Goal: Task Accomplishment & Management: Manage account settings

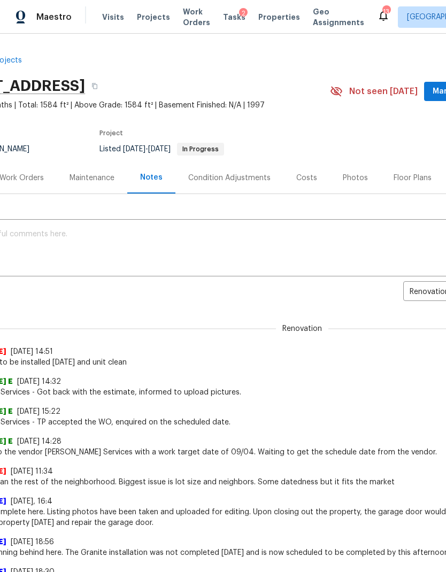
scroll to position [0, 58]
click at [102, 22] on div "Visits Projects Work Orders Tasks 2 Properties Geo Assignments" at bounding box center [239, 16] width 275 height 21
click at [104, 17] on span "Visits" at bounding box center [113, 17] width 22 height 11
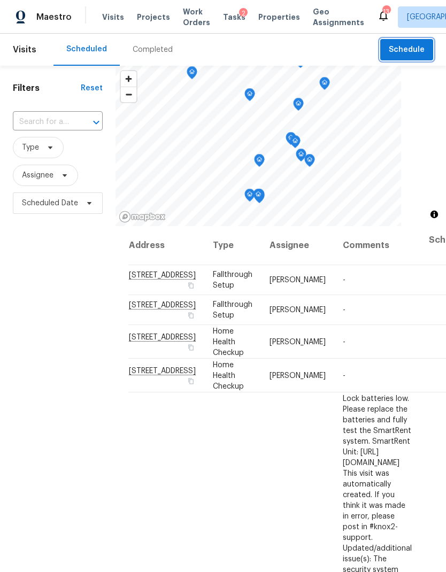
click at [415, 46] on span "Schedule" at bounding box center [406, 49] width 36 height 13
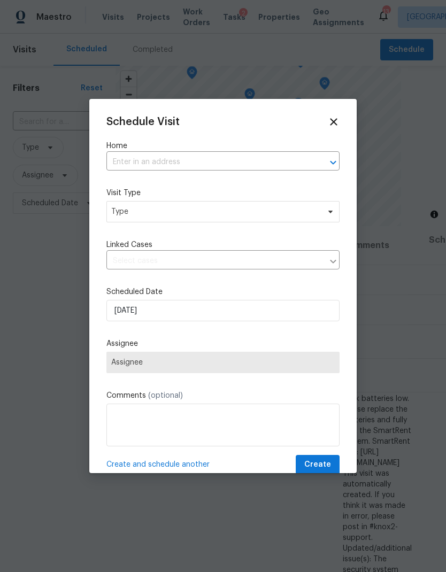
click at [199, 165] on input "text" at bounding box center [207, 162] width 203 height 17
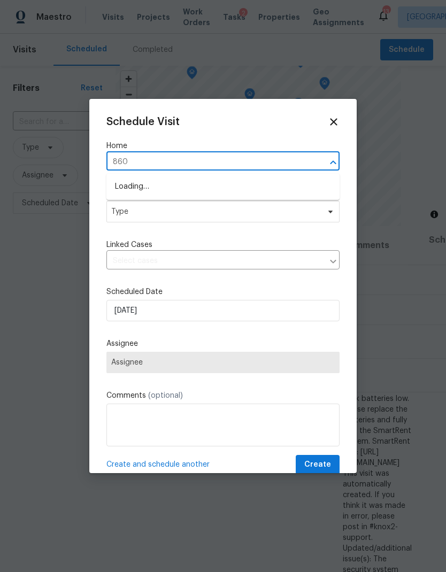
type input "8607"
click at [211, 186] on li "8607 Hooper St, Murfreesboro, TN 37129" at bounding box center [222, 187] width 233 height 18
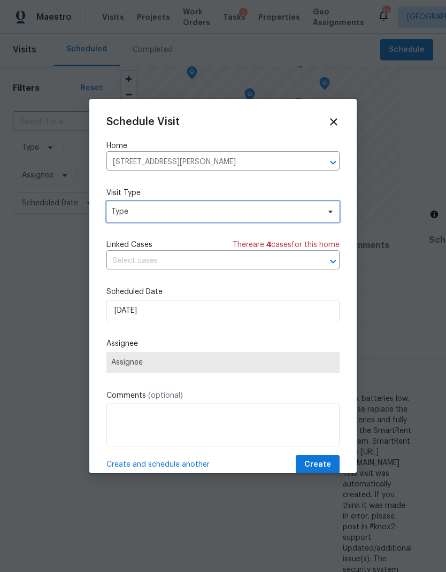
click at [235, 213] on span "Type" at bounding box center [215, 211] width 208 height 11
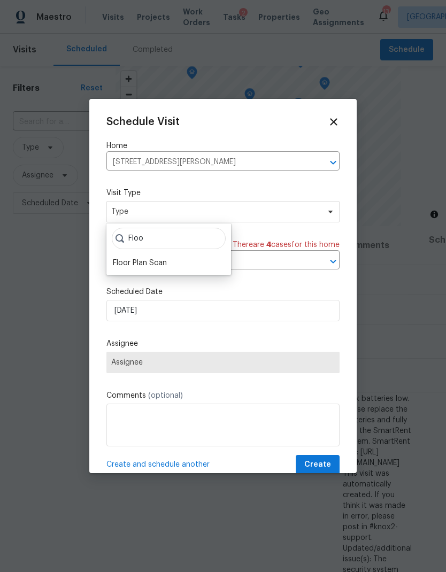
type input "Floo"
click at [165, 258] on div "Floor Plan Scan" at bounding box center [140, 263] width 54 height 11
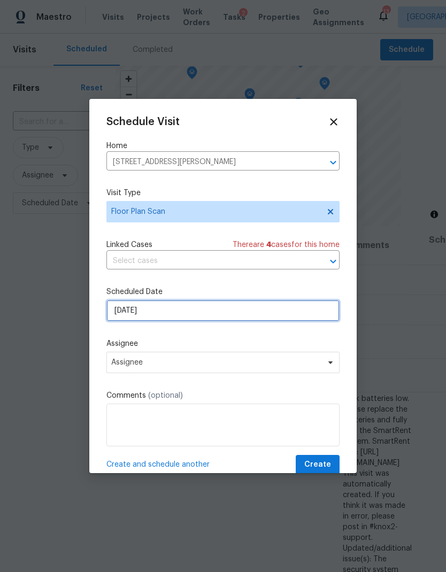
click at [194, 317] on input "[DATE]" at bounding box center [222, 310] width 233 height 21
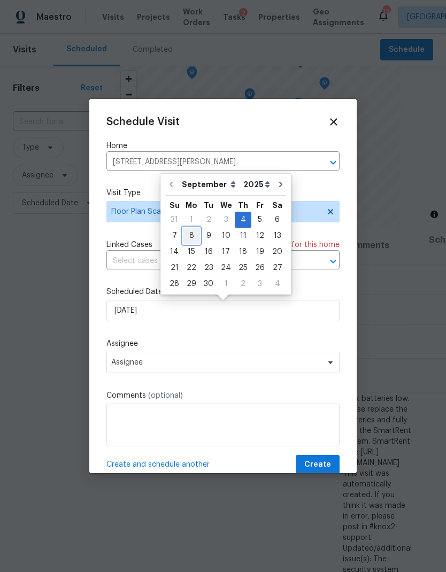
click at [190, 242] on div "8" at bounding box center [191, 235] width 17 height 15
type input "[DATE]"
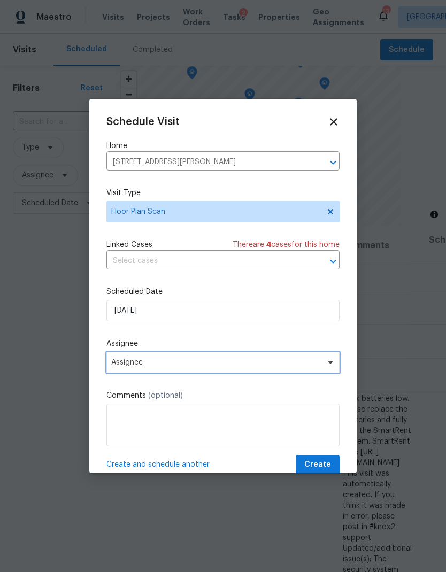
click at [243, 369] on span "Assignee" at bounding box center [222, 362] width 233 height 21
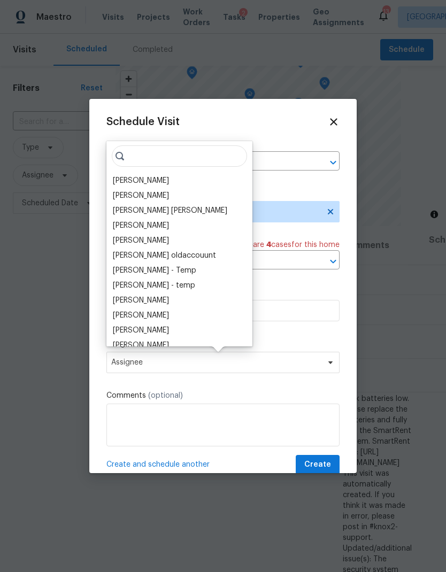
click at [130, 190] on div "Vinodh Kumar" at bounding box center [141, 195] width 56 height 11
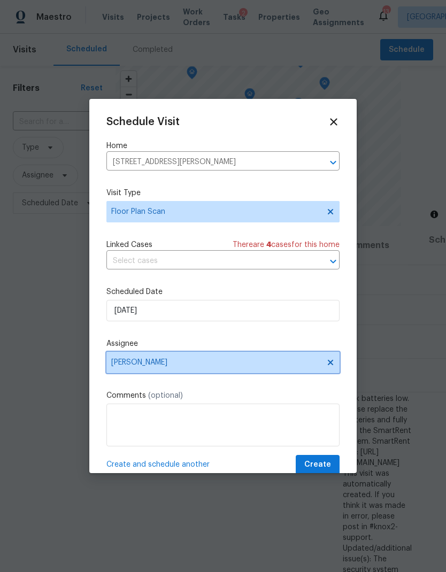
click at [166, 366] on span "Vinodh Kumar" at bounding box center [215, 362] width 209 height 9
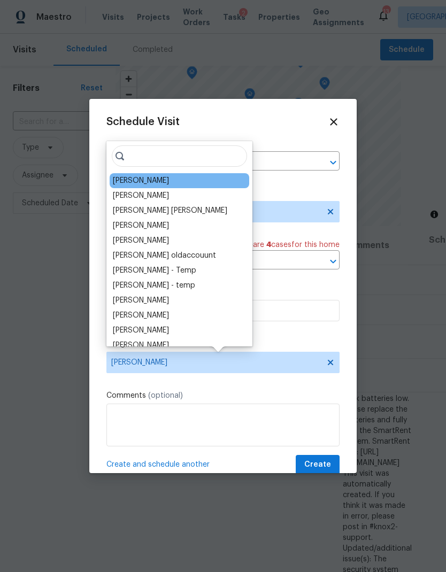
click at [139, 199] on div "[PERSON_NAME]" at bounding box center [141, 195] width 56 height 11
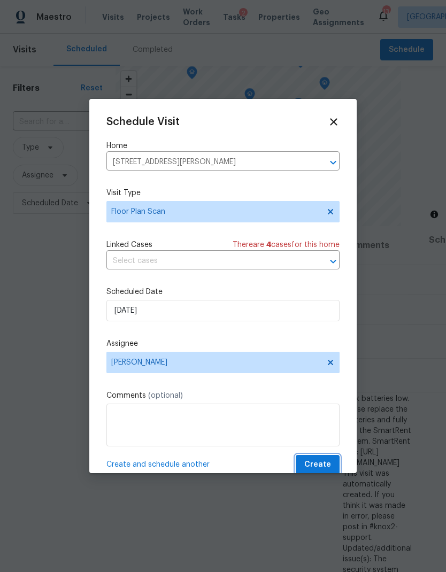
click at [316, 464] on span "Create" at bounding box center [317, 464] width 27 height 13
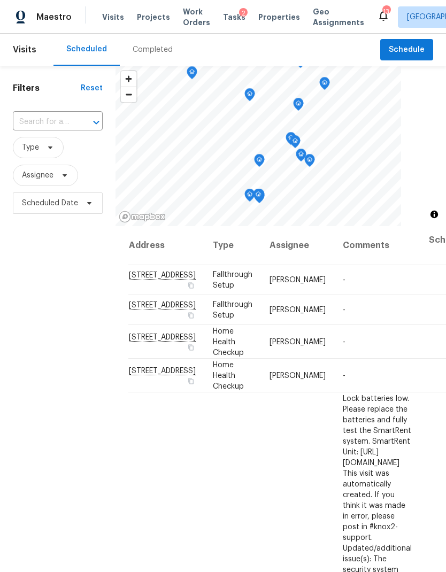
click at [269, 14] on span "Properties" at bounding box center [279, 17] width 42 height 11
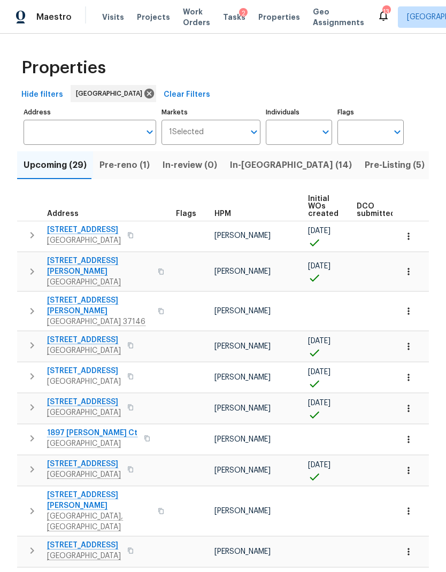
click at [129, 165] on span "Pre-reno (1)" at bounding box center [124, 165] width 50 height 15
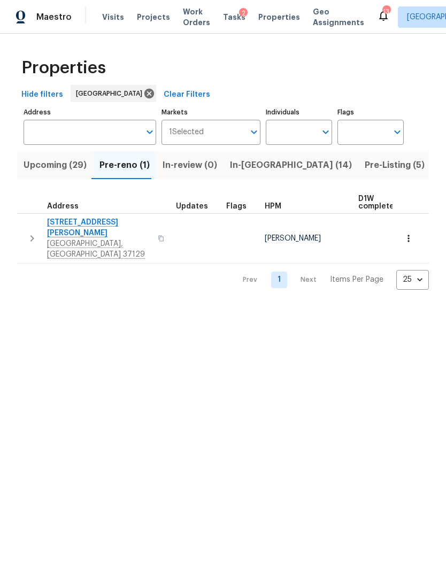
click at [24, 230] on button "button" at bounding box center [31, 238] width 21 height 43
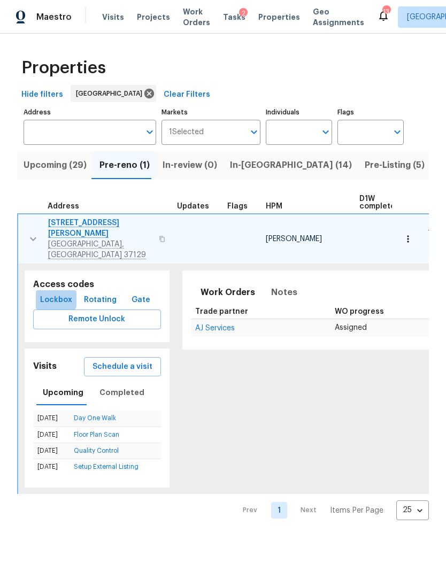
click at [50, 293] on span "Lockbox" at bounding box center [56, 299] width 32 height 13
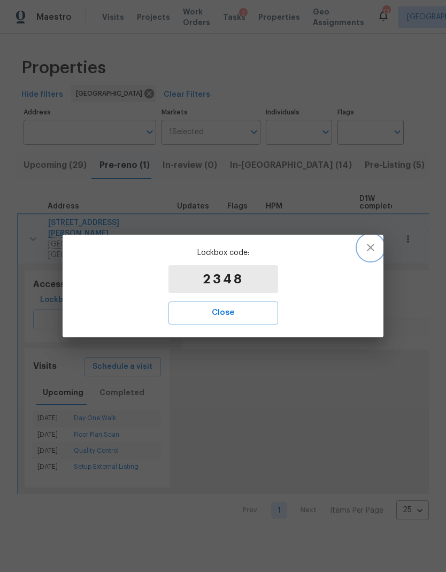
click at [374, 247] on icon "button" at bounding box center [370, 247] width 13 height 13
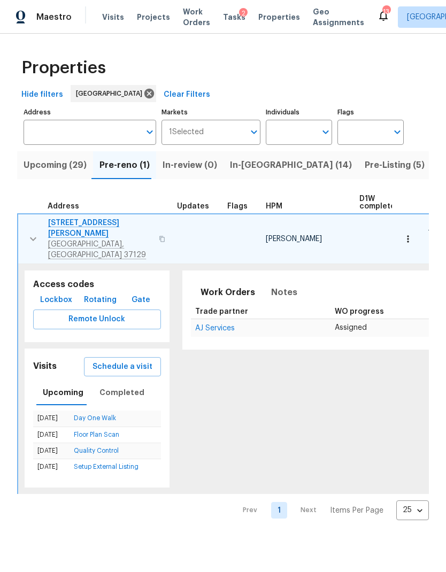
click at [265, 165] on span "In-reno (14)" at bounding box center [291, 165] width 122 height 15
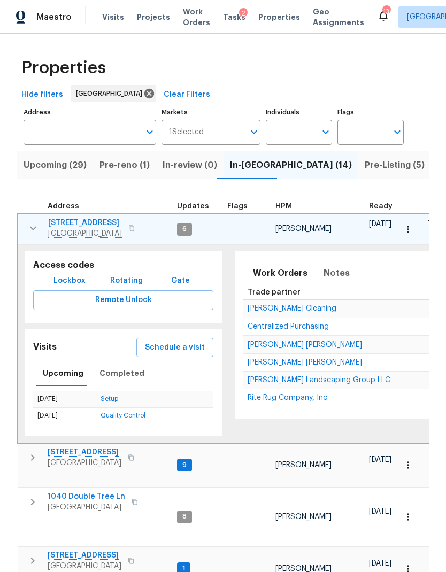
click at [33, 229] on icon "button" at bounding box center [33, 228] width 6 height 4
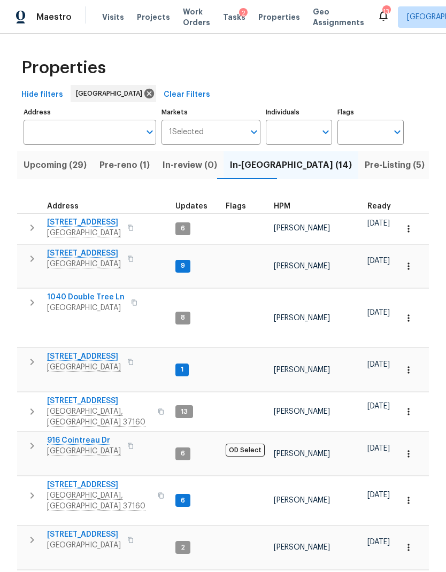
scroll to position [9, 1]
click at [33, 492] on icon "button" at bounding box center [32, 495] width 4 height 6
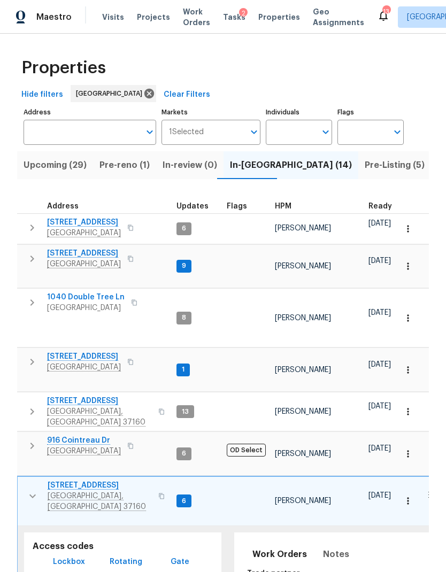
click at [158, 493] on icon "button" at bounding box center [161, 496] width 6 height 6
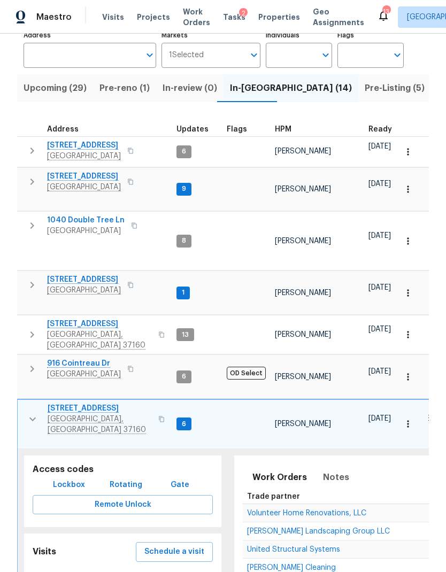
scroll to position [129, 0]
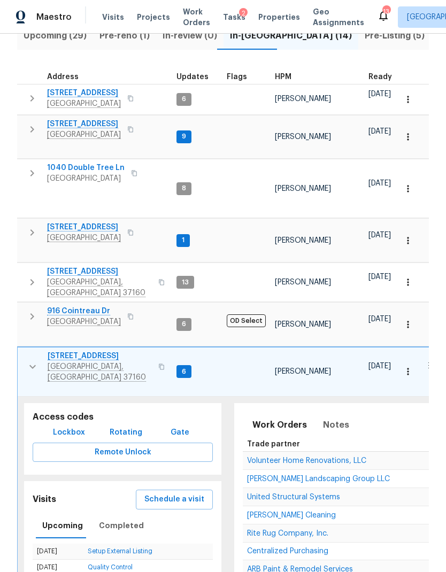
click at [75, 426] on span "Lockbox" at bounding box center [69, 432] width 32 height 13
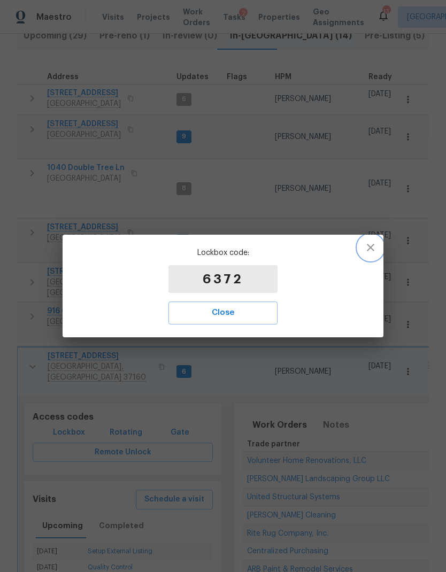
click at [369, 248] on icon "button" at bounding box center [370, 247] width 13 height 13
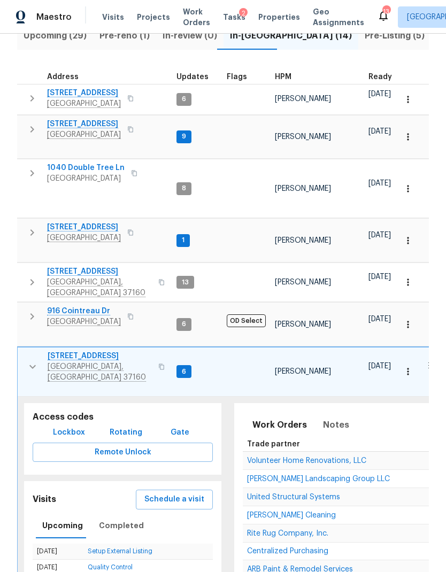
click at [155, 354] on button "button" at bounding box center [161, 367] width 13 height 26
click at [409, 366] on icon "button" at bounding box center [407, 371] width 11 height 11
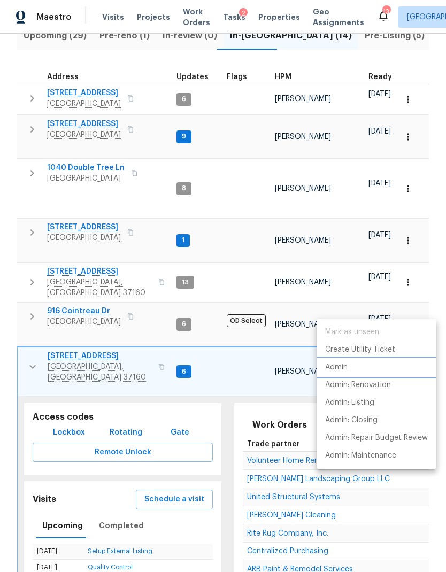
click at [354, 369] on li "Admin" at bounding box center [376, 367] width 120 height 18
click at [84, 299] on div at bounding box center [223, 286] width 446 height 572
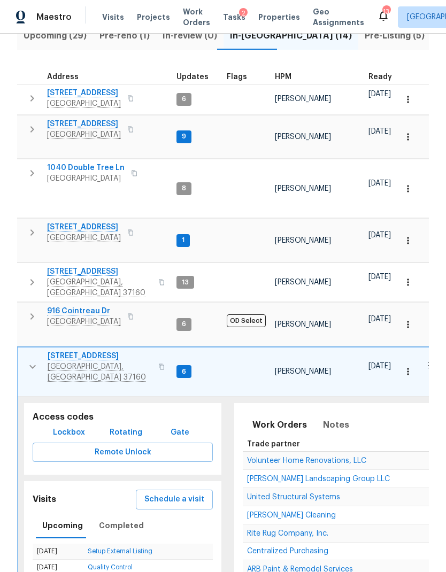
click at [83, 350] on span "130 Horseshoe Dr" at bounding box center [100, 355] width 104 height 11
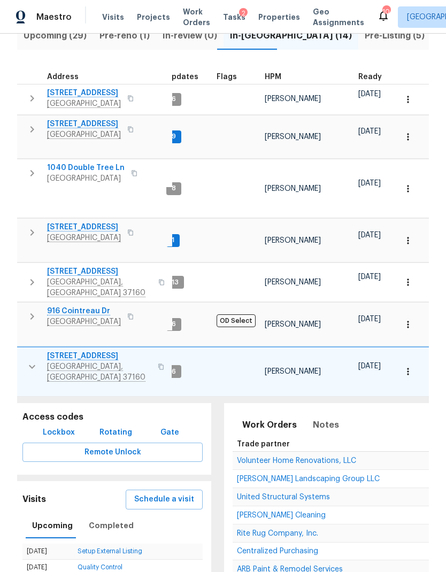
scroll to position [0, 12]
click at [49, 90] on span "371 Elm Ave" at bounding box center [84, 93] width 74 height 11
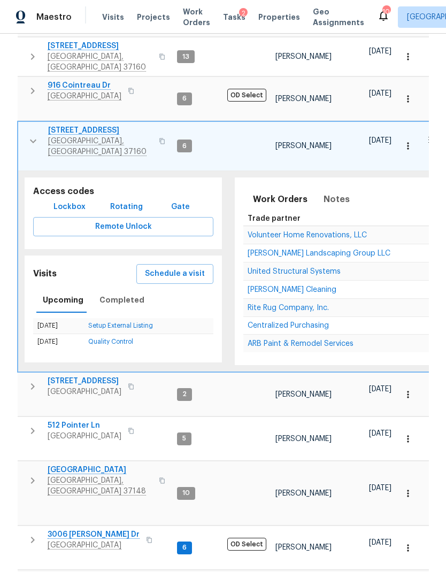
scroll to position [354, 0]
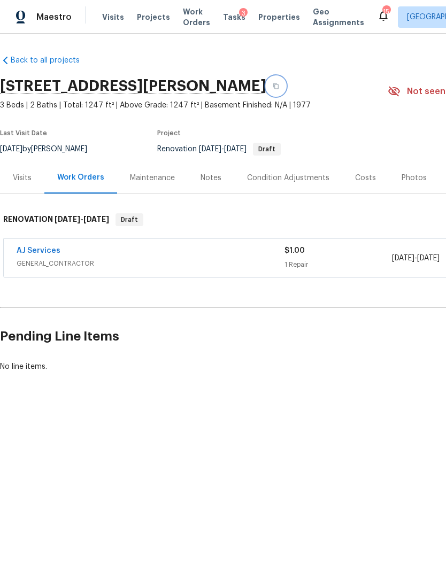
click at [285, 82] on button "button" at bounding box center [275, 85] width 19 height 19
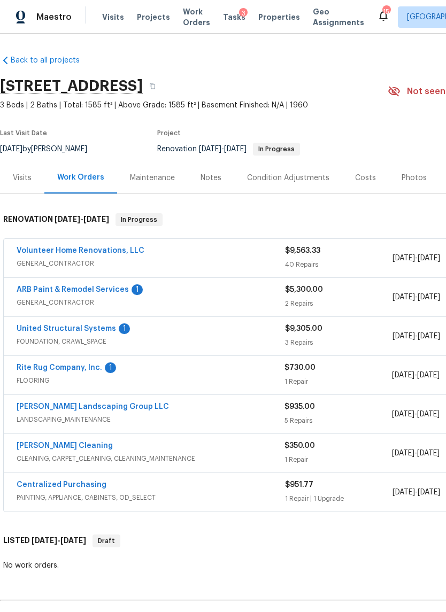
click at [93, 327] on link "United Structural Systems" at bounding box center [66, 328] width 99 height 7
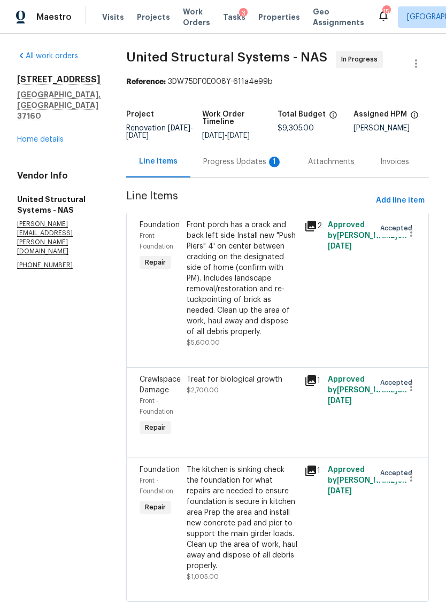
click at [249, 167] on div "Progress Updates 1" at bounding box center [242, 162] width 79 height 11
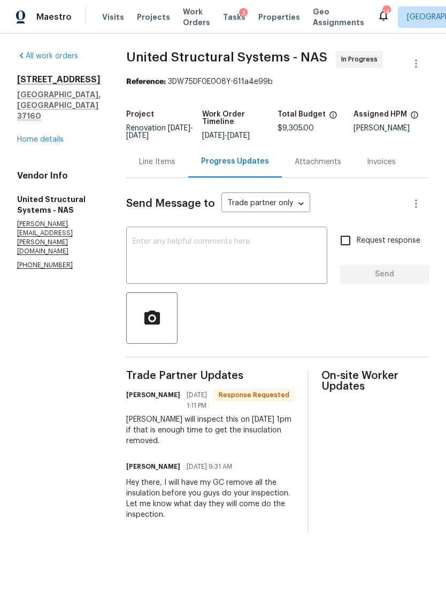
click at [243, 261] on textarea at bounding box center [226, 256] width 188 height 37
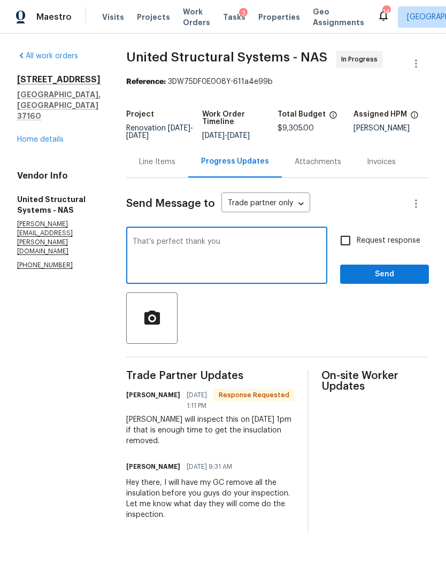
type textarea "That’s perfect thank you"
click at [347, 250] on input "Request response" at bounding box center [345, 240] width 22 height 22
checkbox input "true"
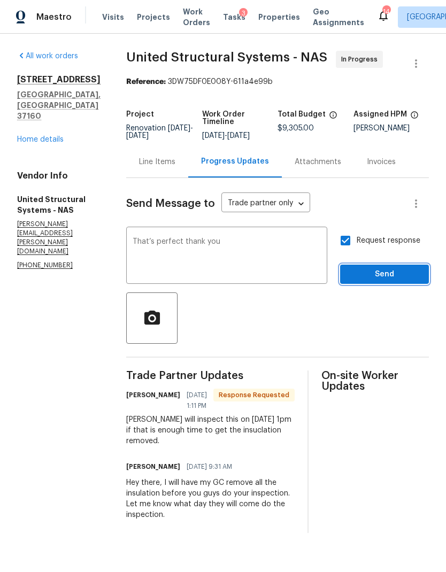
click at [387, 279] on span "Send" at bounding box center [384, 274] width 72 height 13
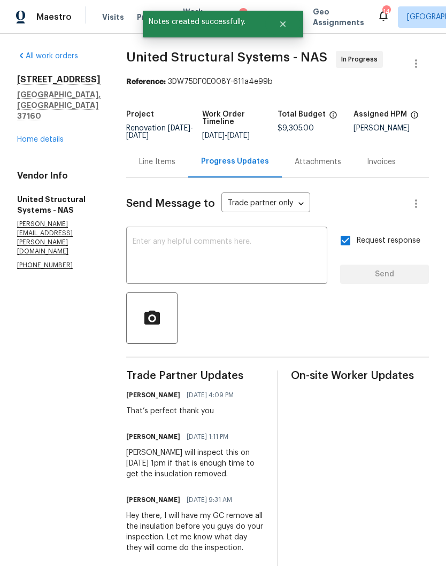
click at [53, 136] on link "Home details" at bounding box center [40, 139] width 46 height 7
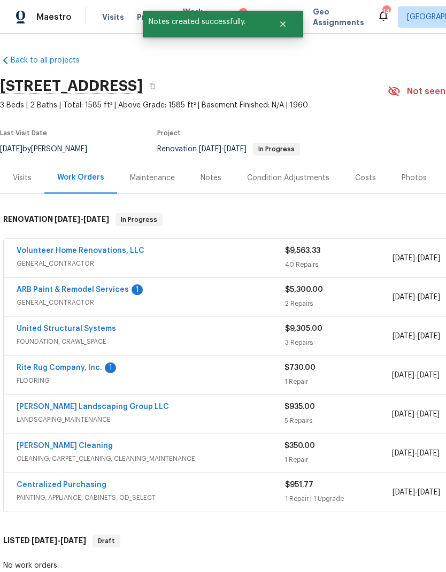
click at [117, 247] on link "Volunteer Home Renovations, LLC" at bounding box center [81, 250] width 128 height 7
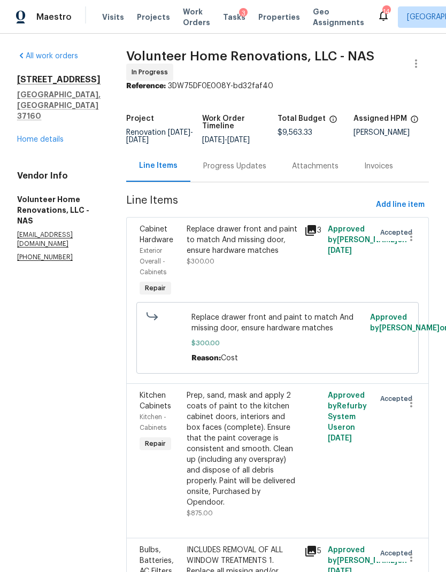
click at [255, 171] on div "Progress Updates" at bounding box center [234, 166] width 63 height 11
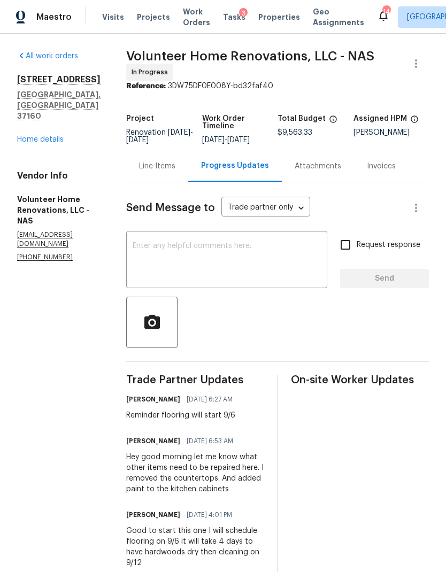
click at [237, 279] on textarea at bounding box center [226, 260] width 188 height 37
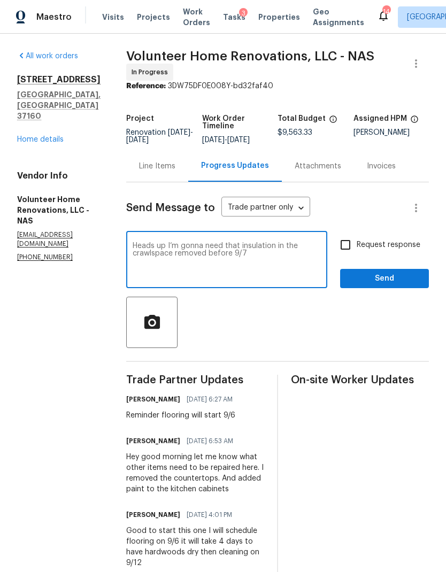
type textarea "Heads up I’m gonna need that insulation in the crawlspace removed before 9/7"
click at [349, 247] on input "Request response" at bounding box center [345, 244] width 22 height 22
checkbox input "true"
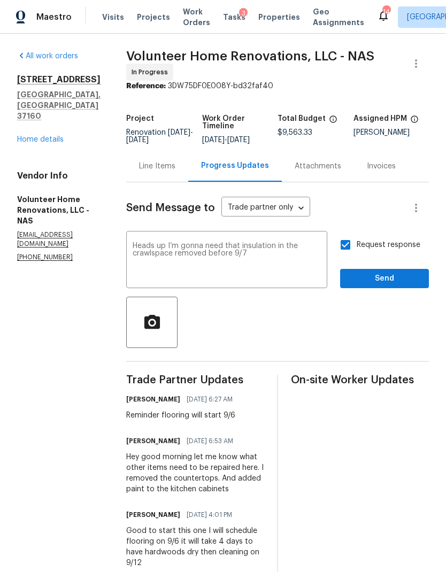
click at [305, 288] on div "Heads up I’m gonna need that insulation in the crawlspace removed before 9/7 x ​" at bounding box center [226, 260] width 201 height 54
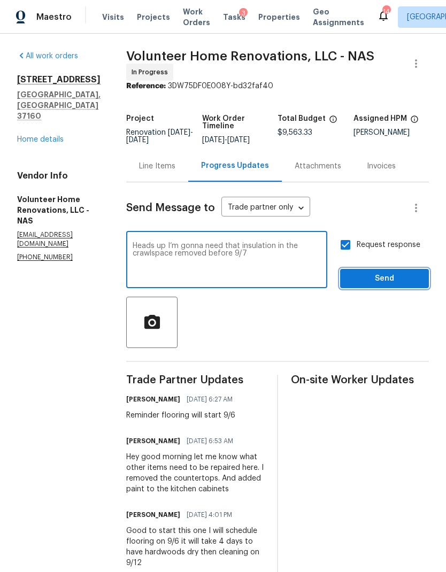
click at [396, 283] on span "Send" at bounding box center [384, 278] width 72 height 13
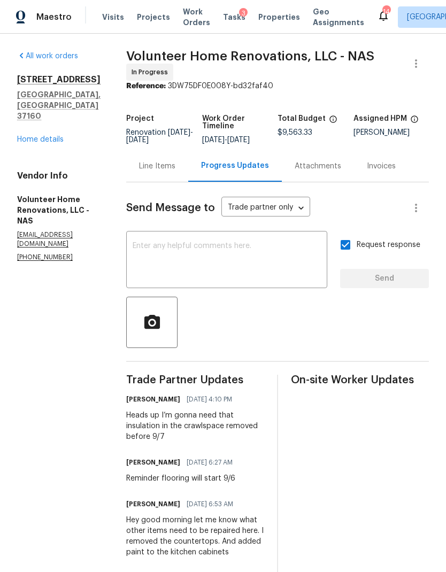
click at [36, 128] on div "All work orders 130 Horseshoe Dr Shelbyville, TN 37160 Home details Vendor Info…" at bounding box center [58, 156] width 83 height 211
click at [50, 136] on link "Home details" at bounding box center [40, 139] width 46 height 7
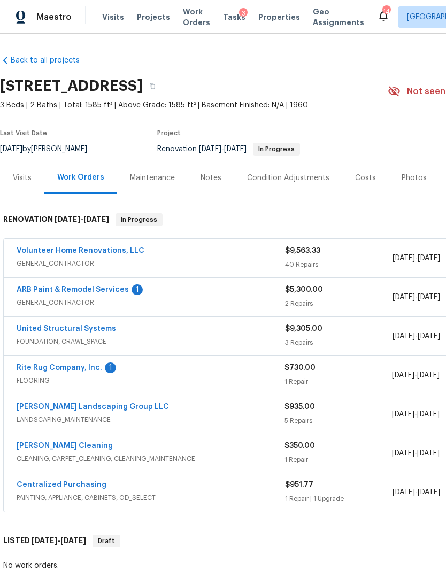
click at [68, 369] on link "Rite Rug Company, Inc." at bounding box center [59, 367] width 85 height 7
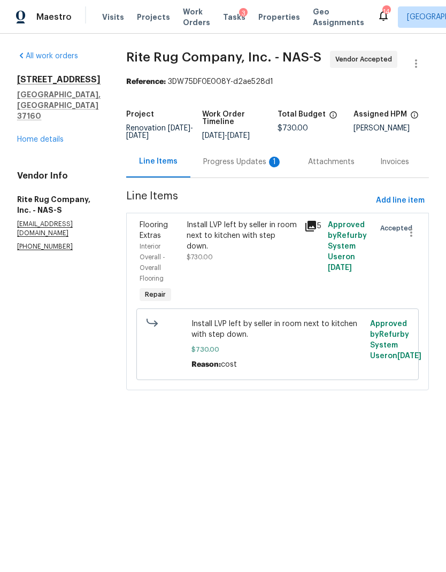
click at [232, 167] on div "Progress Updates 1" at bounding box center [242, 162] width 79 height 11
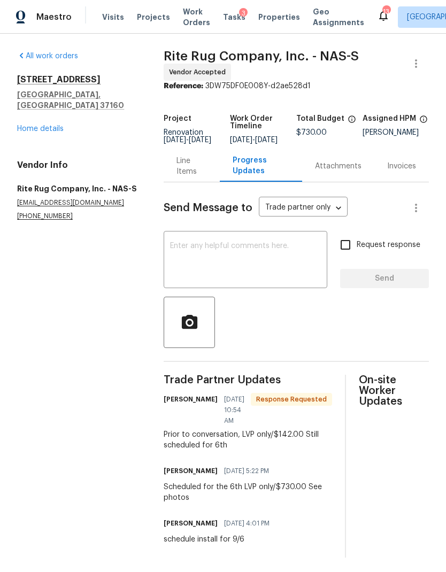
click at [191, 170] on div "Line Items" at bounding box center [191, 165] width 30 height 21
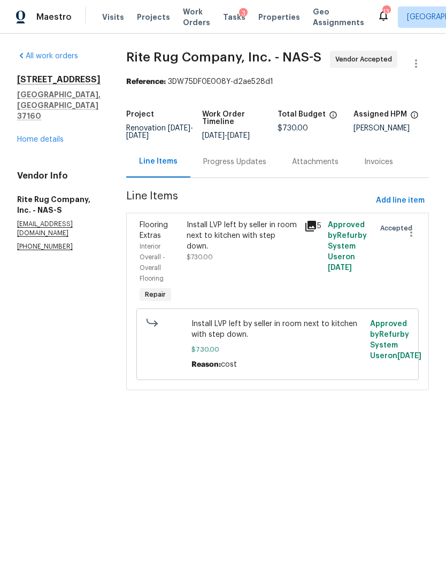
click at [261, 252] on div "Install LVP left by seller in room next to kitchen with step down." at bounding box center [241, 236] width 111 height 32
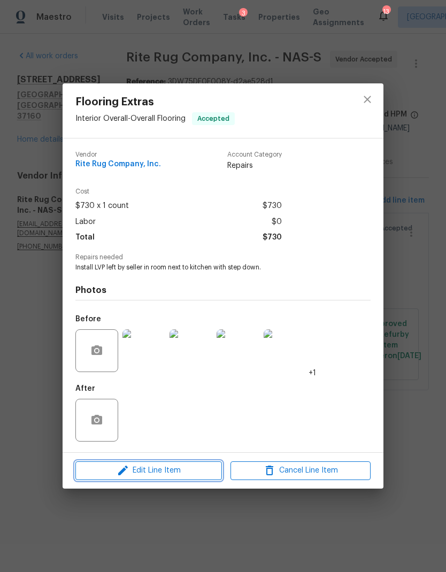
click at [174, 469] on span "Edit Line Item" at bounding box center [149, 470] width 140 height 13
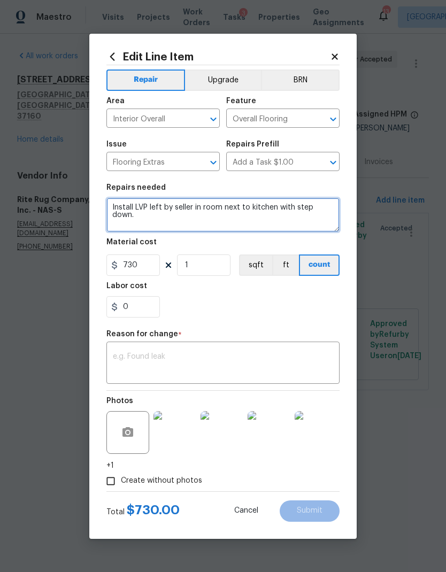
click at [318, 208] on textarea "Install LVP left by seller in room next to kitchen with step down." at bounding box center [222, 215] width 233 height 34
type textarea "Install LVP left by seller in laundry room."
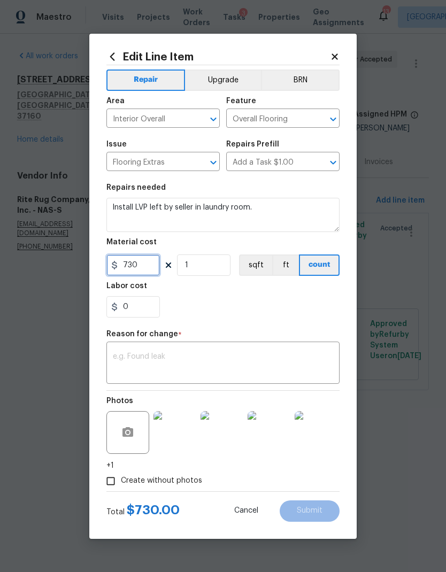
click at [131, 269] on input "730" at bounding box center [132, 264] width 53 height 21
click at [131, 265] on input "730" at bounding box center [132, 264] width 53 height 21
type input "142"
click at [249, 354] on textarea at bounding box center [223, 364] width 220 height 22
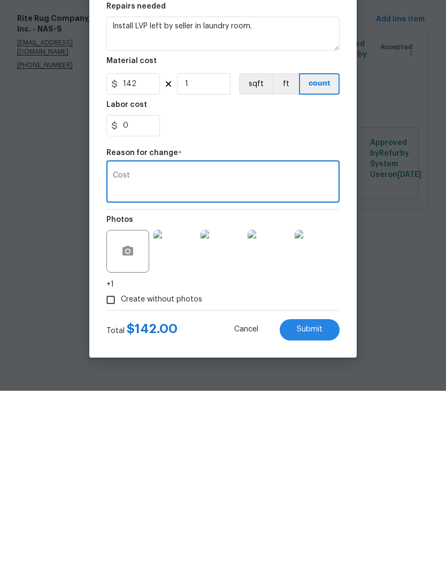
type textarea "Cost"
click at [127, 430] on circle "button" at bounding box center [127, 431] width 3 height 3
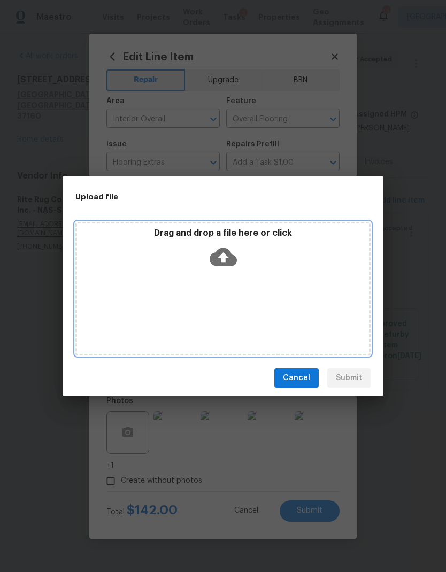
click at [216, 261] on icon at bounding box center [222, 257] width 27 height 18
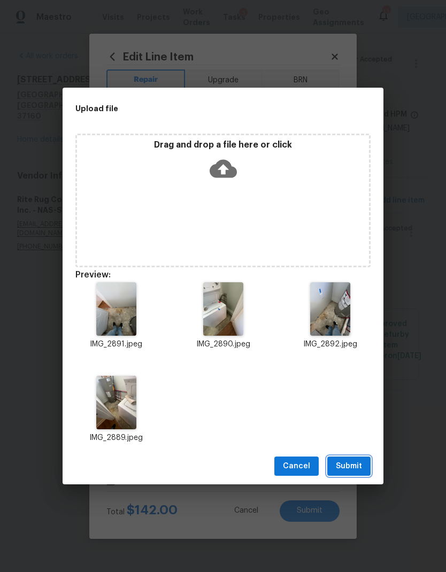
click at [349, 467] on span "Submit" at bounding box center [348, 465] width 26 height 13
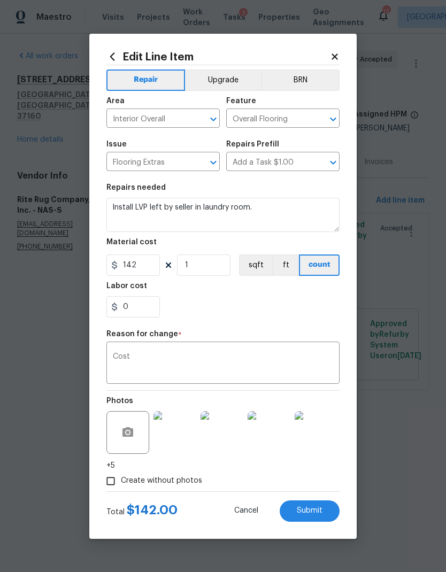
click at [314, 511] on span "Submit" at bounding box center [310, 510] width 26 height 8
type textarea "Install LVP left by seller in room next to kitchen with step down."
type input "730"
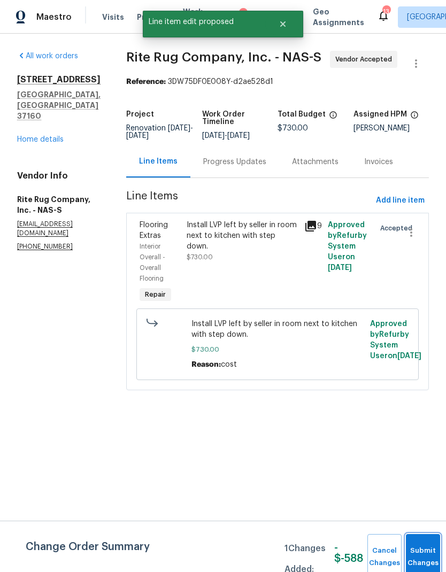
click at [424, 553] on button "Submit Changes" at bounding box center [422, 557] width 34 height 46
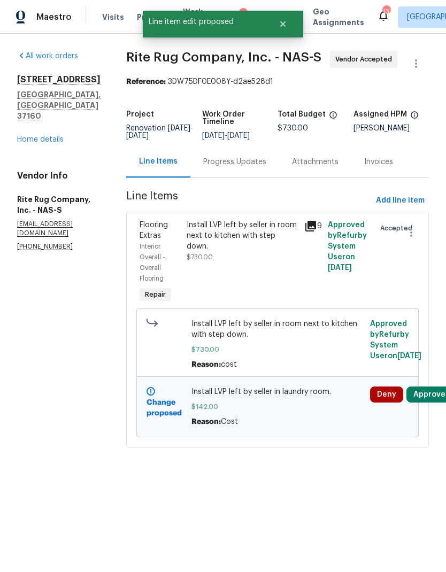
click at [434, 402] on button "Approve" at bounding box center [429, 394] width 46 height 16
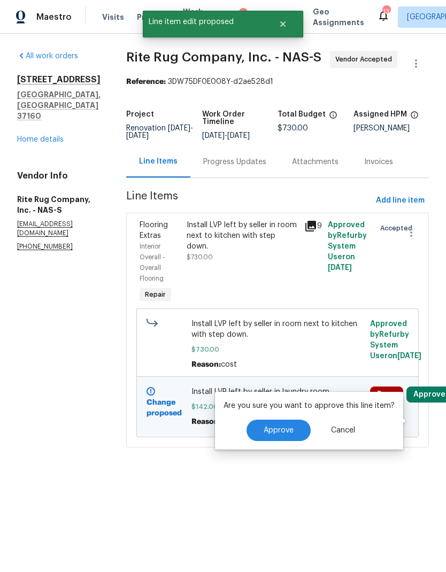
click at [283, 434] on span "Approve" at bounding box center [278, 430] width 30 height 8
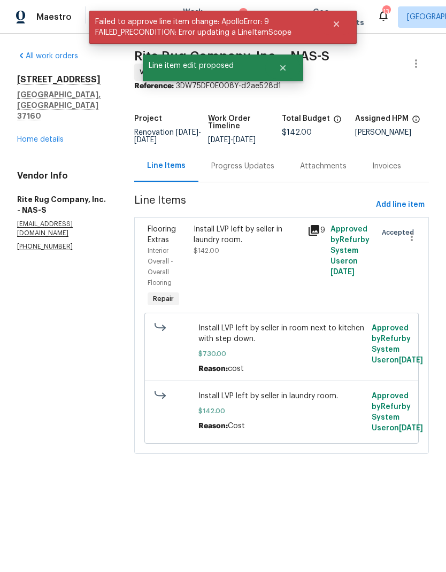
click at [38, 136] on link "Home details" at bounding box center [40, 139] width 46 height 7
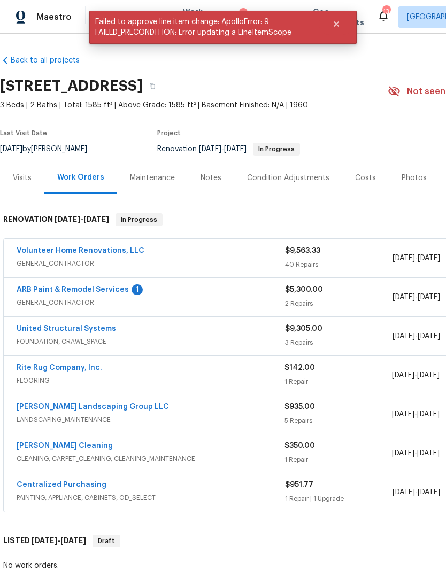
click at [93, 292] on link "ARB Paint & Remodel Services" at bounding box center [73, 289] width 112 height 7
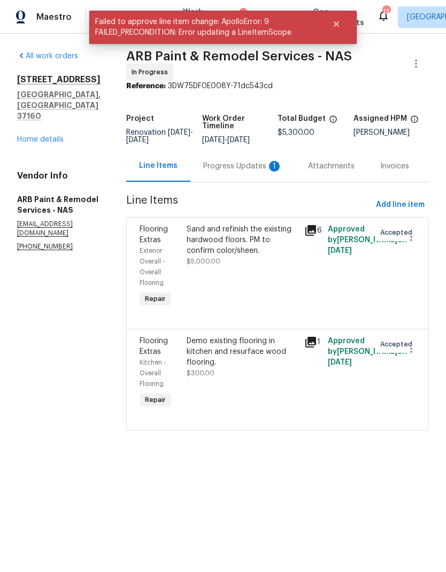
click at [237, 170] on div "Progress Updates 1" at bounding box center [242, 166] width 79 height 11
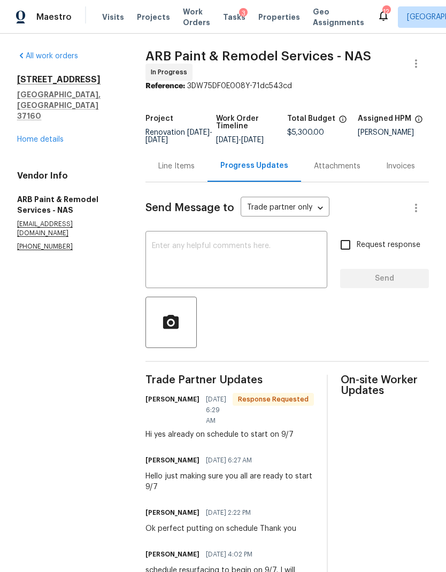
click at [34, 136] on link "Home details" at bounding box center [40, 139] width 46 height 7
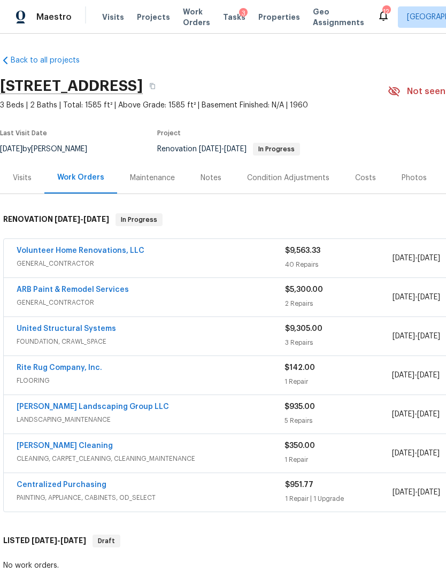
click at [209, 177] on div "Notes" at bounding box center [210, 178] width 21 height 11
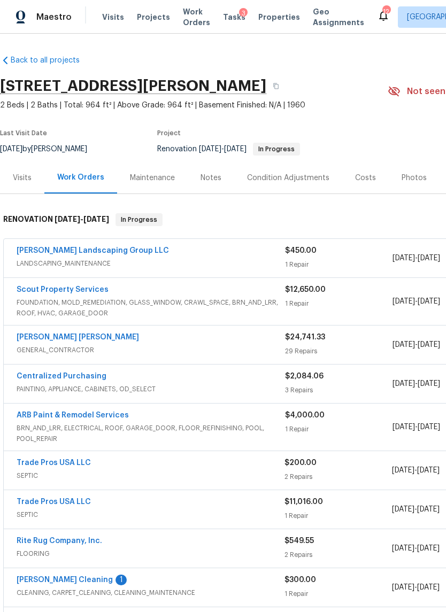
click at [105, 412] on link "ARB Paint & Remodel Services" at bounding box center [73, 414] width 112 height 7
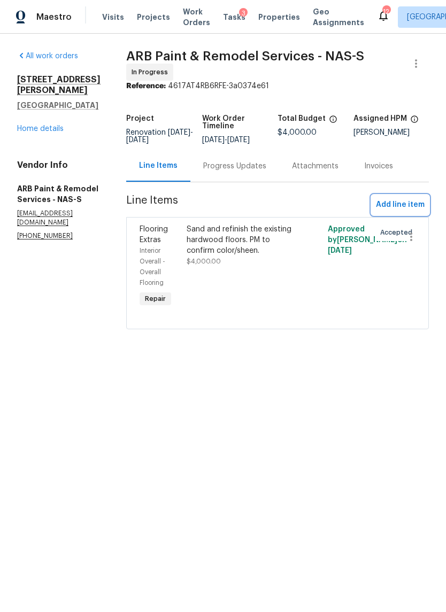
click at [400, 207] on span "Add line item" at bounding box center [400, 204] width 49 height 13
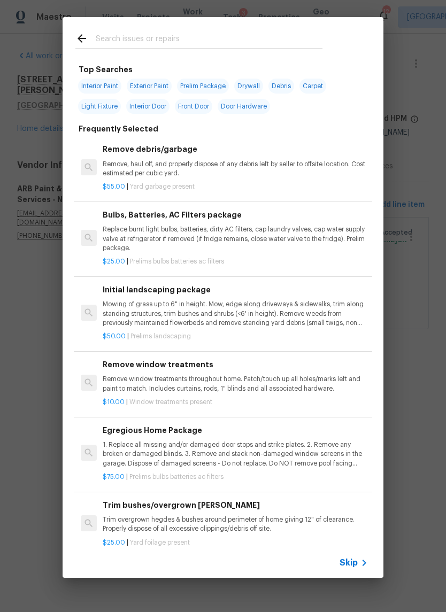
click at [351, 563] on span "Skip" at bounding box center [348, 562] width 18 height 11
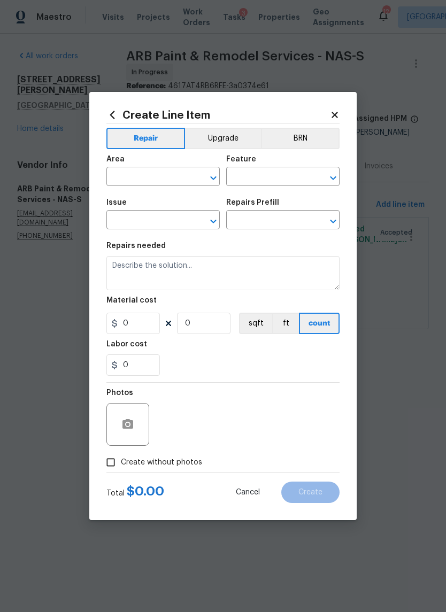
click at [159, 170] on input "text" at bounding box center [147, 177] width 83 height 17
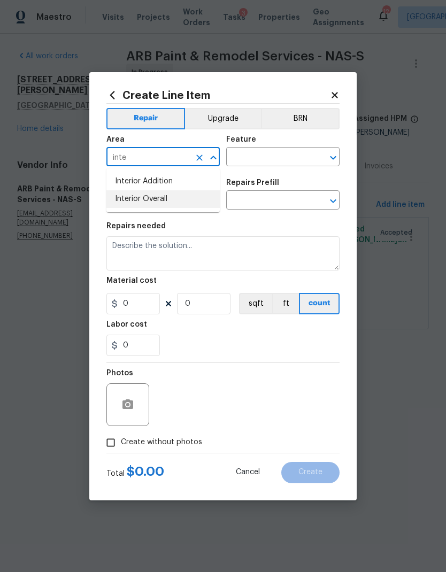
click at [165, 198] on li "Interior Overall" at bounding box center [162, 199] width 113 height 18
type input "Interior Overall"
click at [274, 157] on input "text" at bounding box center [267, 158] width 83 height 17
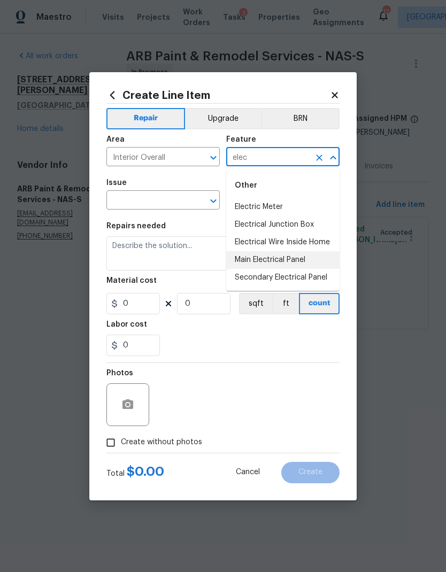
click at [300, 262] on li "Main Electrical Panel" at bounding box center [282, 260] width 113 height 18
type input "Main Electrical Panel"
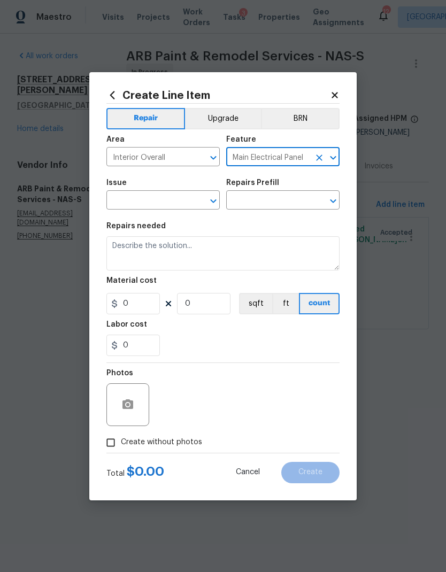
click at [217, 205] on icon "Open" at bounding box center [213, 200] width 13 height 13
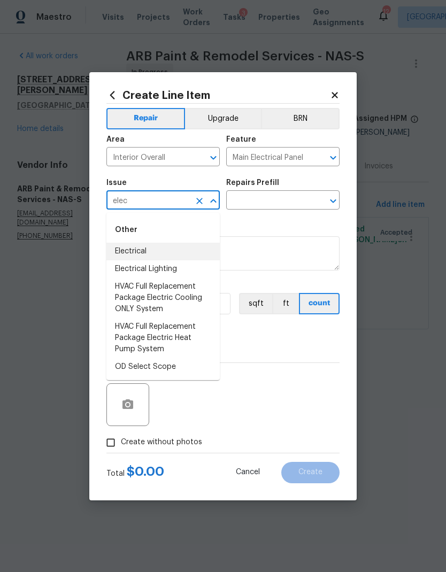
click at [176, 246] on li "Electrical" at bounding box center [162, 252] width 113 height 18
type input "Electrical"
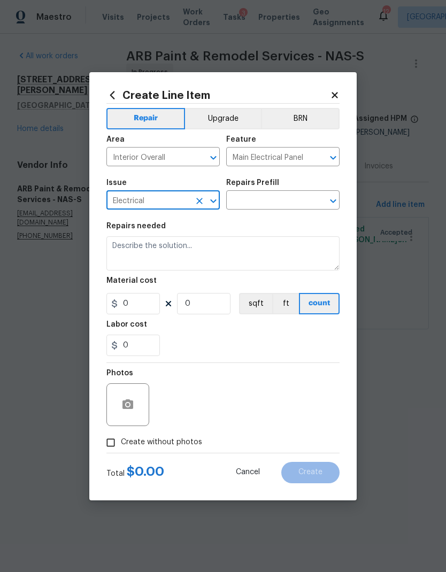
click at [337, 204] on icon "Open" at bounding box center [332, 200] width 13 height 13
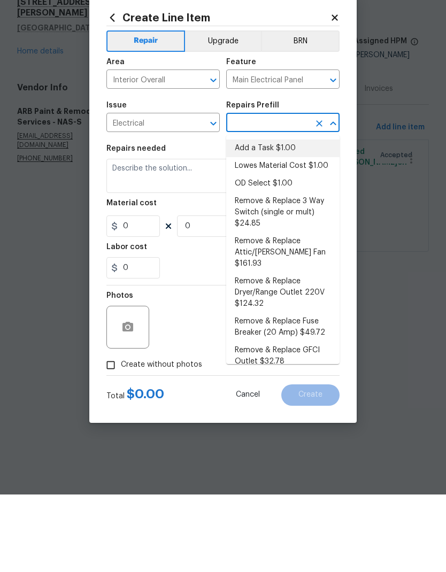
click at [289, 217] on li "Add a Task $1.00" at bounding box center [282, 226] width 113 height 18
type input "Add a Task $1.00"
type textarea "HPM to detail"
type input "1"
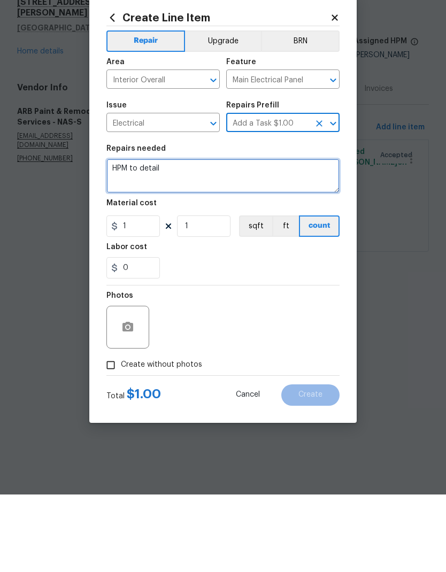
click at [209, 236] on textarea "HPM to detail" at bounding box center [222, 253] width 233 height 34
click at [151, 236] on textarea "HPM to detail" at bounding box center [222, 253] width 233 height 34
click at [150, 236] on textarea "HPM to detail" at bounding box center [222, 253] width 233 height 34
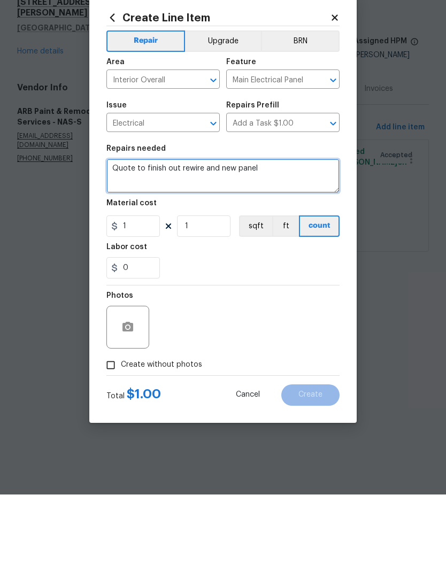
type textarea "Quote to finish out rewire and new panel"
click at [222, 363] on div "Photos" at bounding box center [222, 397] width 233 height 69
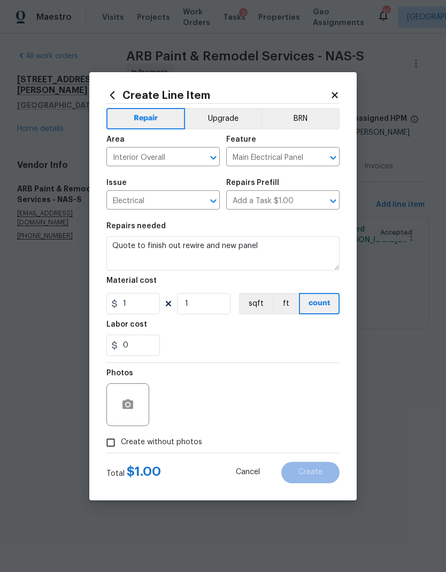
click at [182, 448] on span "Create without photos" at bounding box center [161, 441] width 81 height 11
click at [121, 448] on input "Create without photos" at bounding box center [110, 442] width 20 height 20
checkbox input "true"
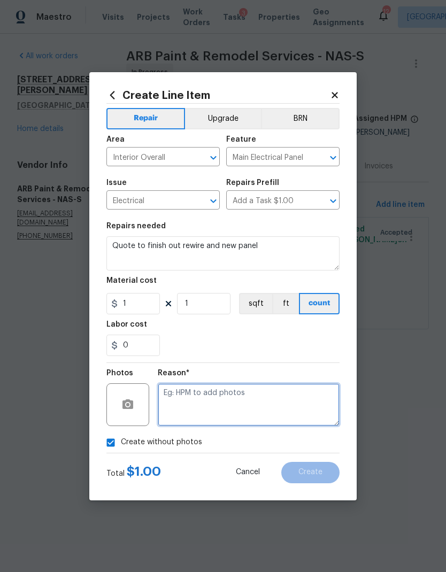
click at [276, 409] on textarea at bounding box center [249, 404] width 182 height 43
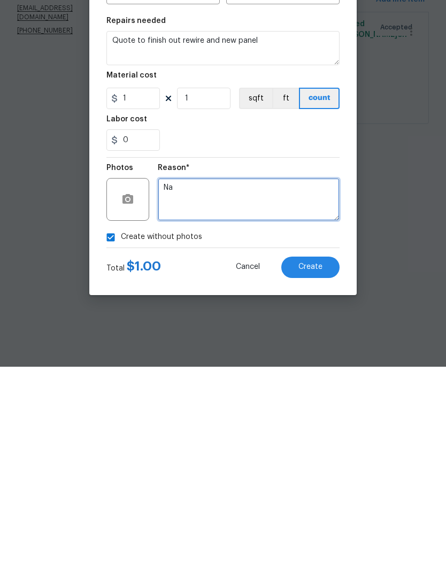
type textarea "Na"
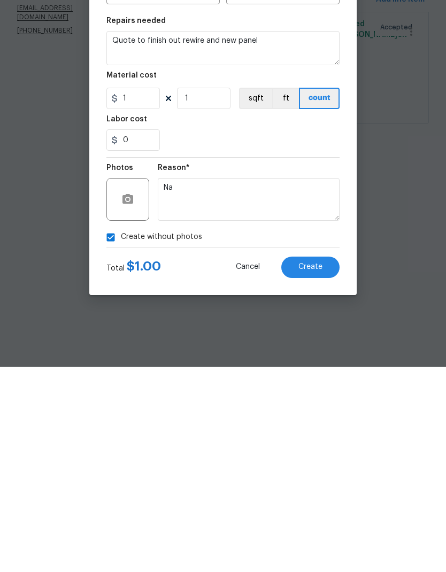
click at [321, 462] on button "Create" at bounding box center [310, 472] width 58 height 21
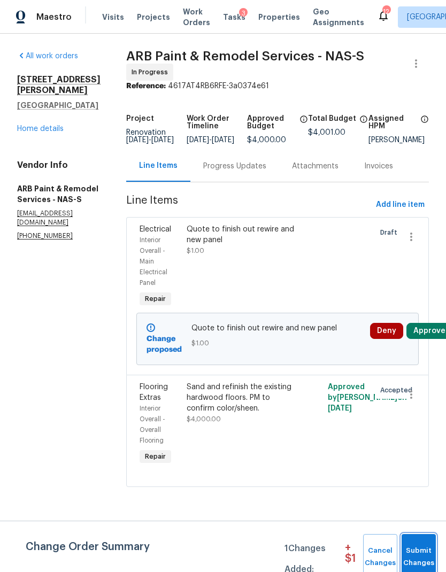
click at [430, 560] on span "Submit Changes" at bounding box center [419, 556] width 24 height 25
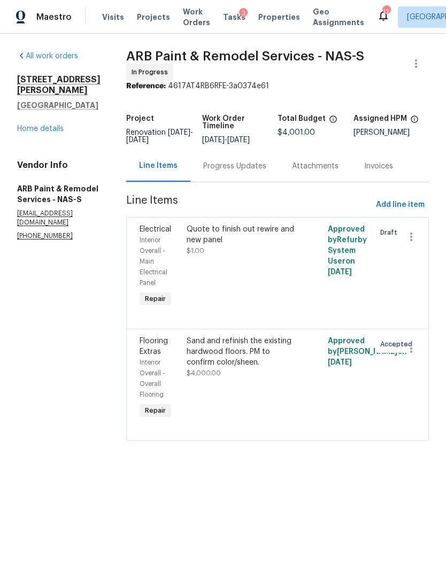
click at [432, 339] on div "All work orders [STREET_ADDRESS][PERSON_NAME] Home details Vendor Info ARB Pain…" at bounding box center [223, 252] width 446 height 437
